Goal: Check status: Check status

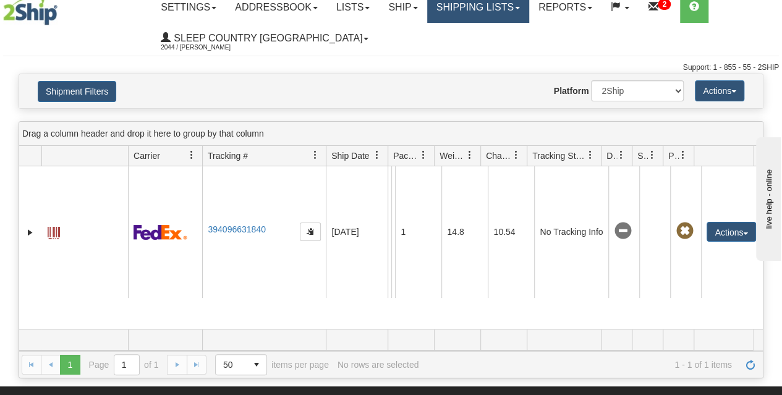
click at [496, 7] on link "Shipping lists" at bounding box center [478, 7] width 102 height 31
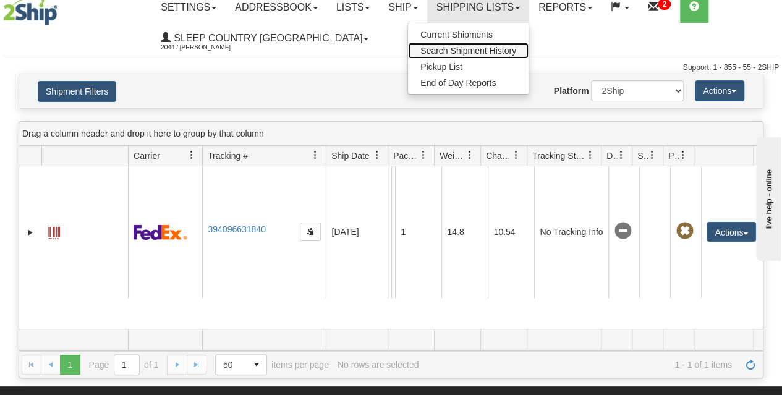
click at [476, 48] on span "Search Shipment History" at bounding box center [469, 51] width 96 height 10
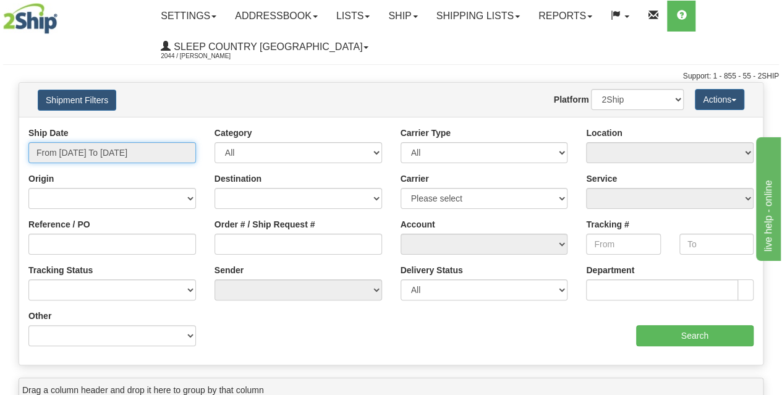
click at [84, 155] on input "From 10/09/2025 To 10/10/2025" at bounding box center [112, 152] width 168 height 21
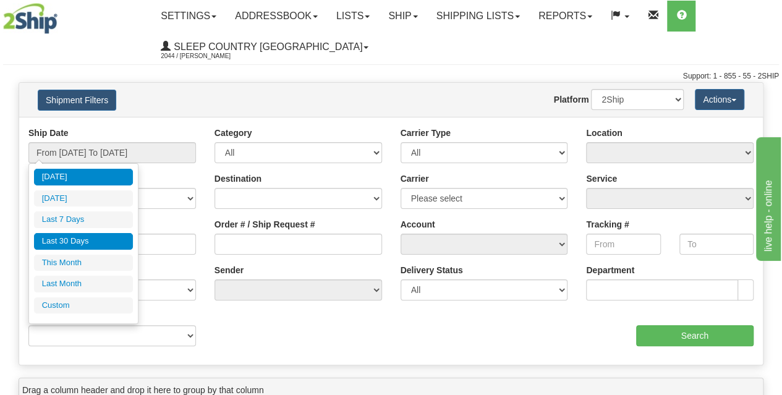
click at [72, 238] on li "Last 30 Days" at bounding box center [83, 241] width 99 height 17
type input "From [DATE] To [DATE]"
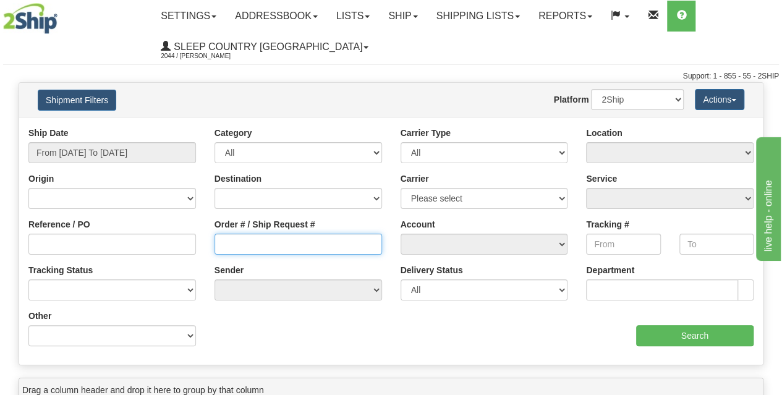
click at [244, 244] on input "Order # / Ship Request #" at bounding box center [299, 244] width 168 height 21
paste input "9000I144759"
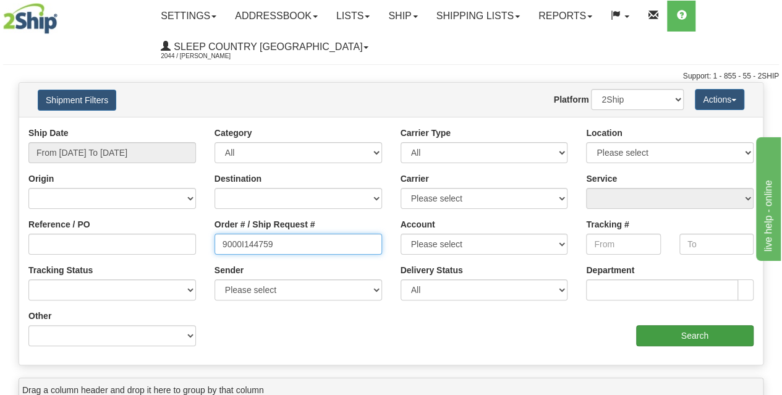
type input "9000I144759"
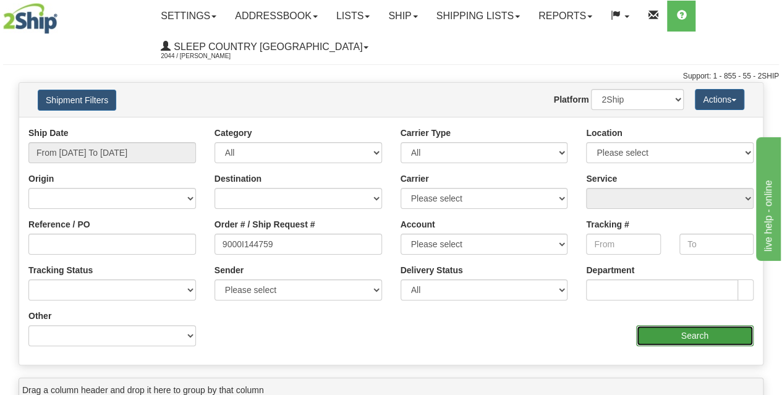
click at [658, 335] on input "Search" at bounding box center [695, 335] width 118 height 21
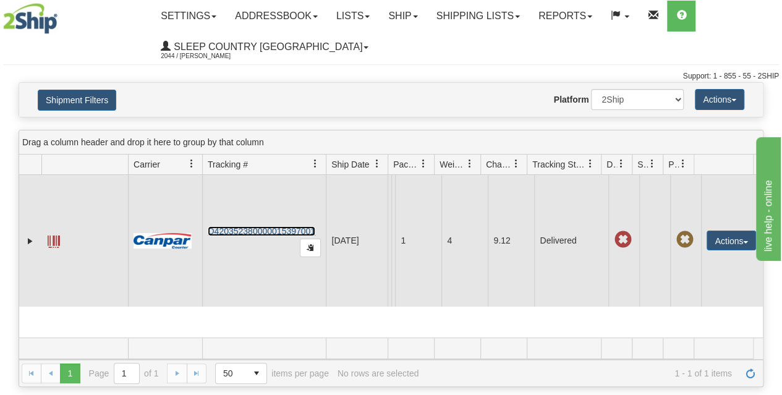
click at [260, 228] on link "D420352380000015397001" at bounding box center [262, 231] width 108 height 10
